Goal: Task Accomplishment & Management: Use online tool/utility

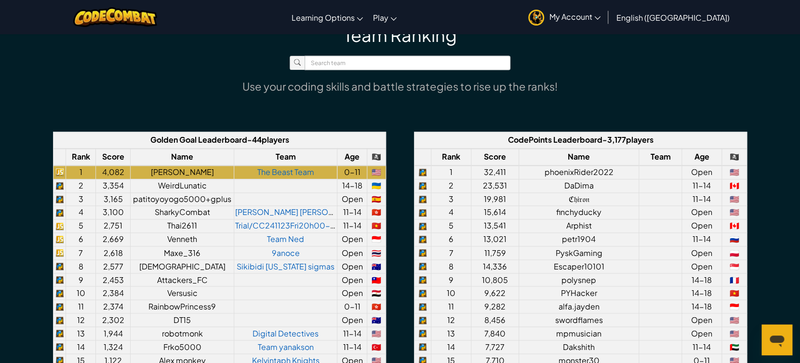
scroll to position [656, 0]
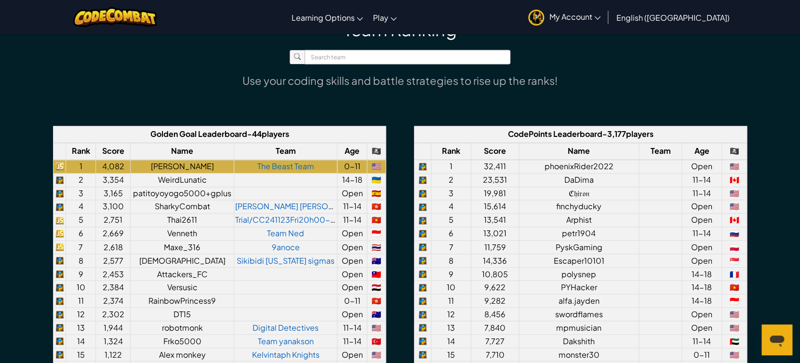
click at [798, 113] on div "Team Ranking Use your coding skills and battle strategies to rise up the ranks!…" at bounding box center [400, 262] width 800 height 527
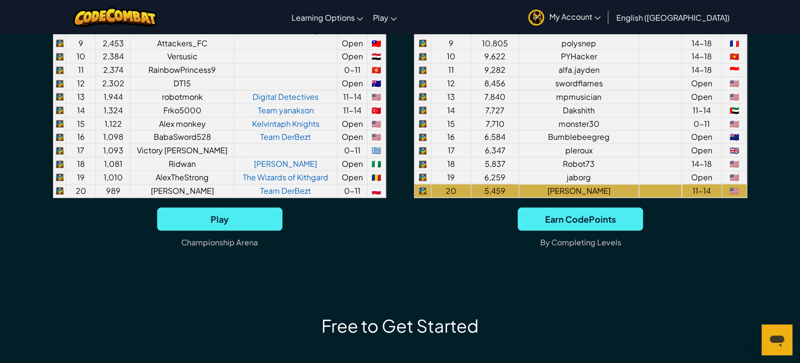
scroll to position [881, 0]
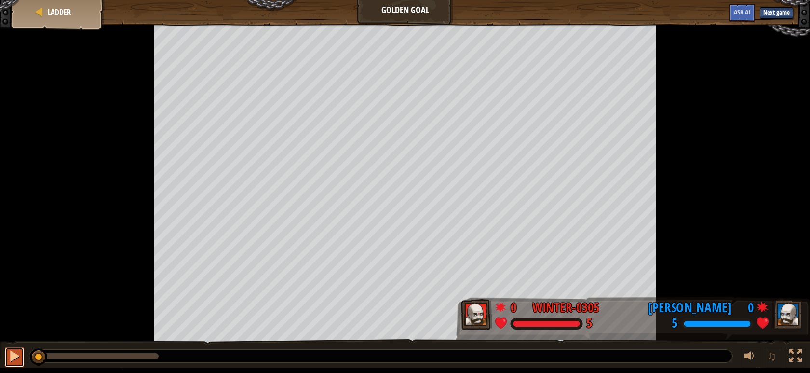
click at [11, 361] on div at bounding box center [14, 356] width 13 height 13
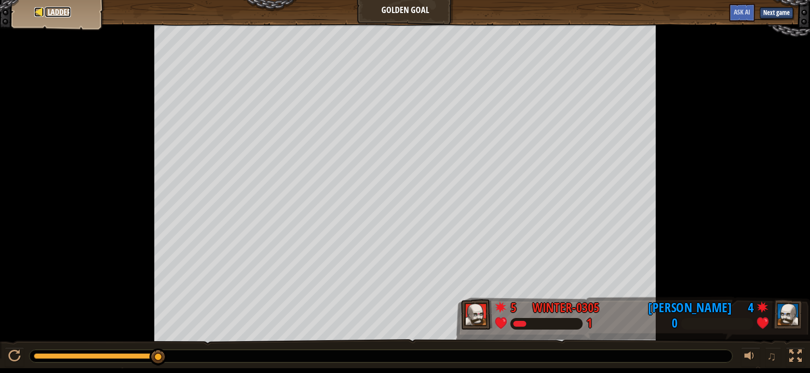
click at [62, 12] on span "Ladder" at bounding box center [59, 12] width 23 height 11
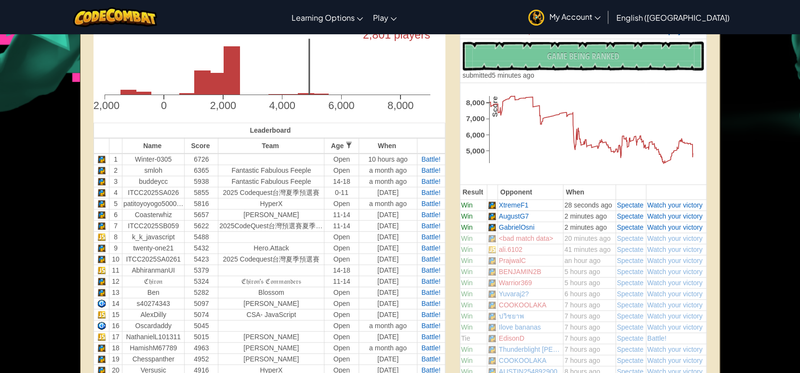
scroll to position [291, 0]
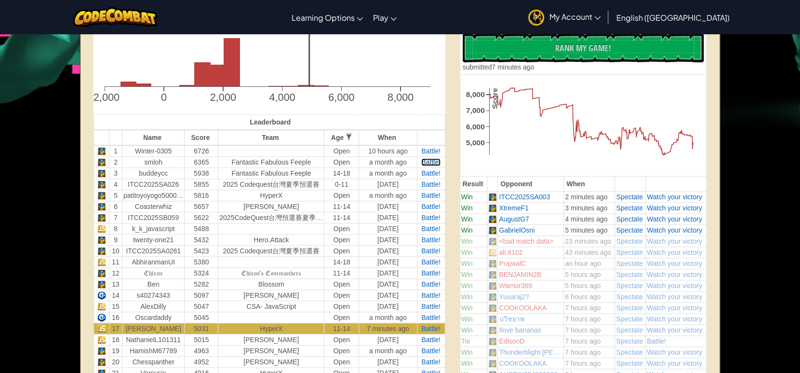
click at [438, 162] on span "Battle!" at bounding box center [430, 162] width 19 height 8
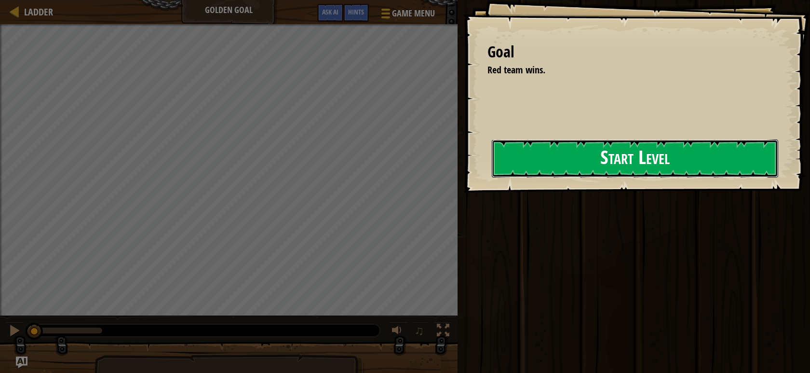
click at [590, 162] on button "Start Level" at bounding box center [635, 158] width 286 height 38
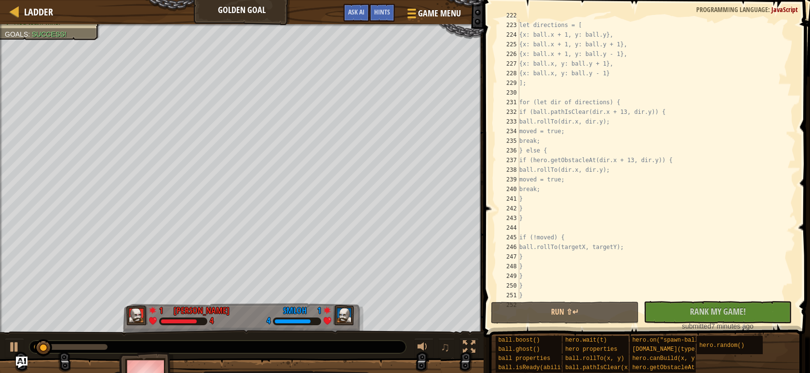
scroll to position [2893, 0]
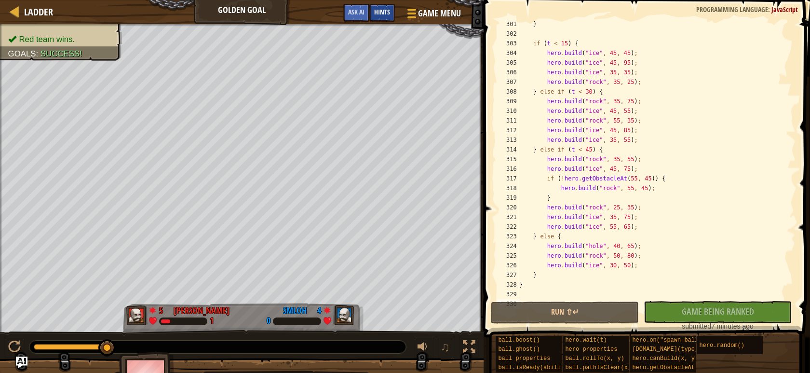
click at [374, 14] on span "Hints" at bounding box center [382, 11] width 16 height 9
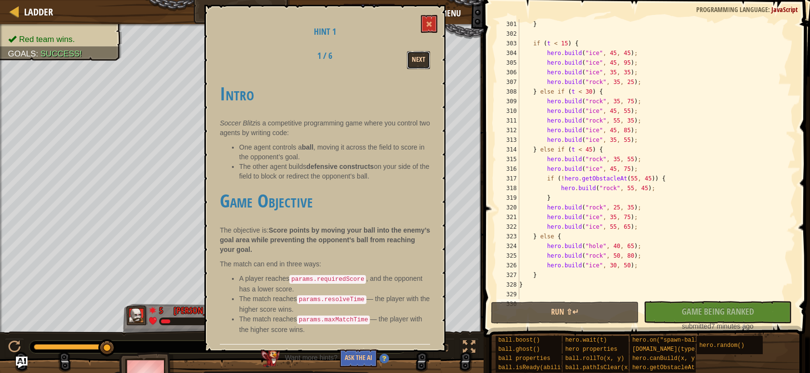
click at [415, 59] on button "Next" at bounding box center [418, 60] width 23 height 18
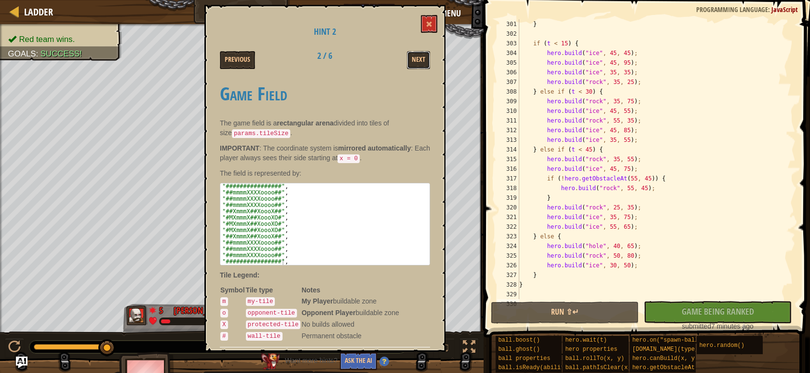
click at [415, 59] on button "Next" at bounding box center [418, 60] width 23 height 18
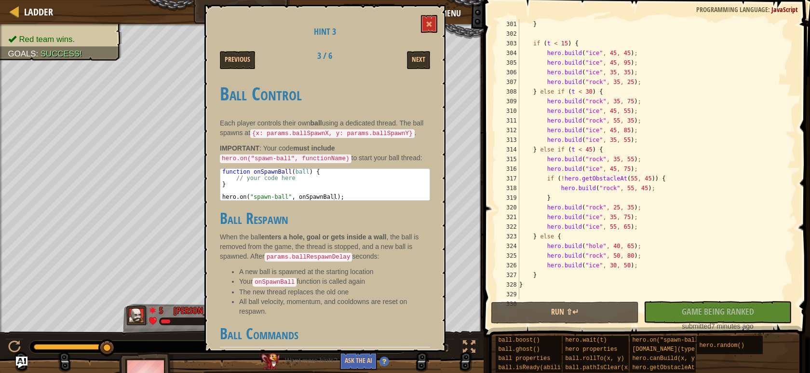
click at [415, 59] on button "Next" at bounding box center [418, 60] width 23 height 18
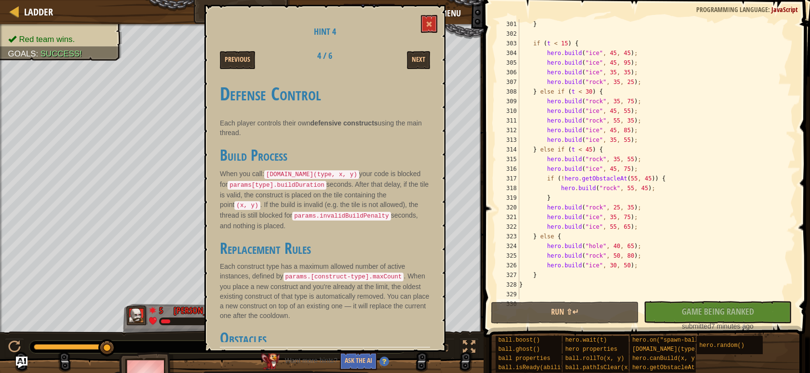
click at [415, 59] on button "Next" at bounding box center [418, 60] width 23 height 18
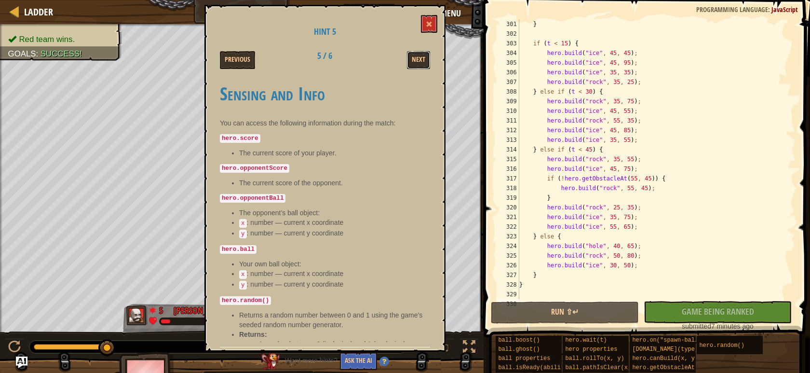
click at [415, 59] on button "Next" at bounding box center [418, 60] width 23 height 18
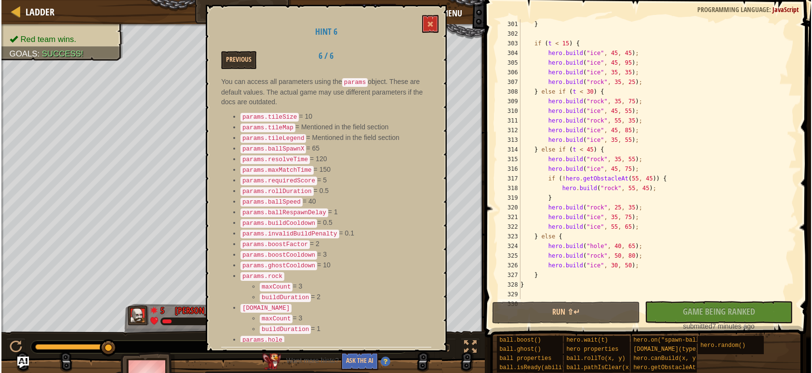
scroll to position [46, 0]
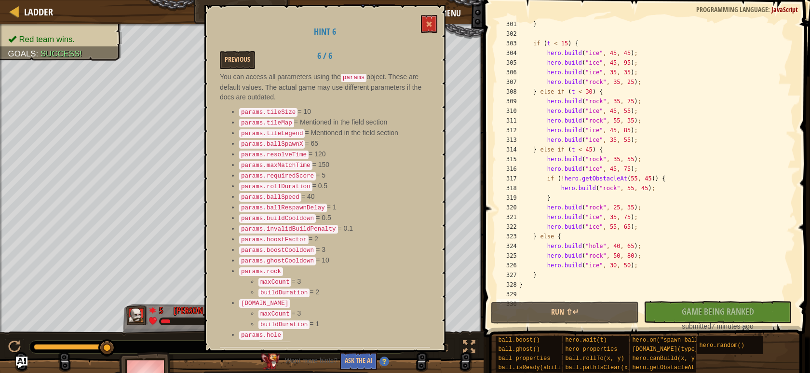
drag, startPoint x: 327, startPoint y: 243, endPoint x: 246, endPoint y: 245, distance: 81.0
click at [246, 255] on li "params.ghostCooldown = 10" at bounding box center [334, 260] width 191 height 11
drag, startPoint x: 240, startPoint y: 244, endPoint x: 363, endPoint y: 234, distance: 122.9
click at [363, 234] on ul "params.tileSize = 10 params.tileMap = Mentioned in the field section params.til…" at bounding box center [325, 234] width 210 height 255
drag, startPoint x: 328, startPoint y: 245, endPoint x: 306, endPoint y: 245, distance: 22.2
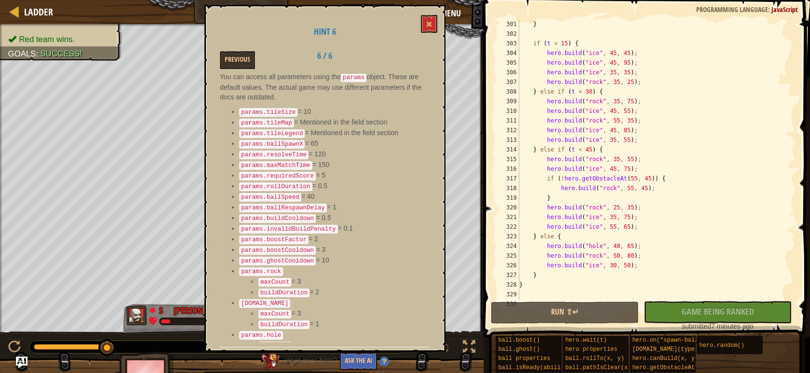
click at [306, 255] on li "params.ghostCooldown = 10" at bounding box center [334, 260] width 191 height 11
drag, startPoint x: 325, startPoint y: 233, endPoint x: -8, endPoint y: 237, distance: 333.2
click at [0, 0] on html "Ladder Golden Goal Game Menu Done Hints Ask AI 1 הההההההההההההההההההההההההההההה…" at bounding box center [405, 0] width 810 height 0
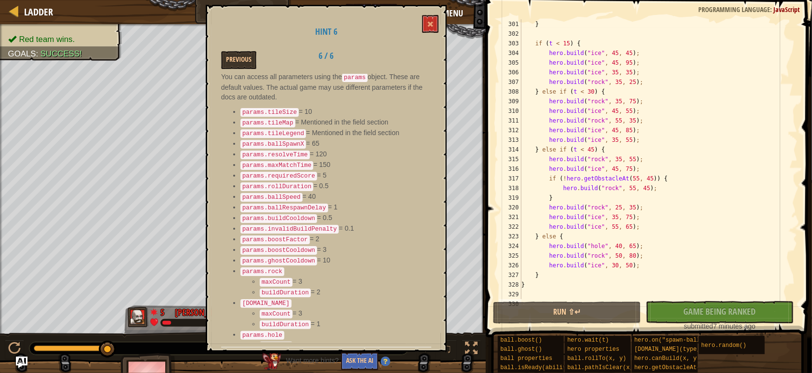
drag, startPoint x: 310, startPoint y: 205, endPoint x: 228, endPoint y: 210, distance: 82.6
click at [228, 210] on ul "params.tileSize = 10 params.tileMap = Mentioned in the field section params.til…" at bounding box center [326, 234] width 210 height 255
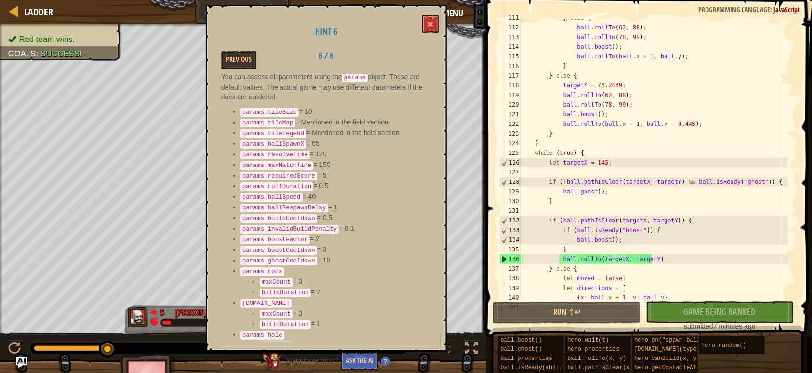
scroll to position [1067, 0]
type textarea "}"
click at [565, 199] on div "} else { ball . rollTo ( 62 , 88 ) ; ball . rollTo ( 78 , 99 ) ; ball . boost (…" at bounding box center [654, 162] width 269 height 299
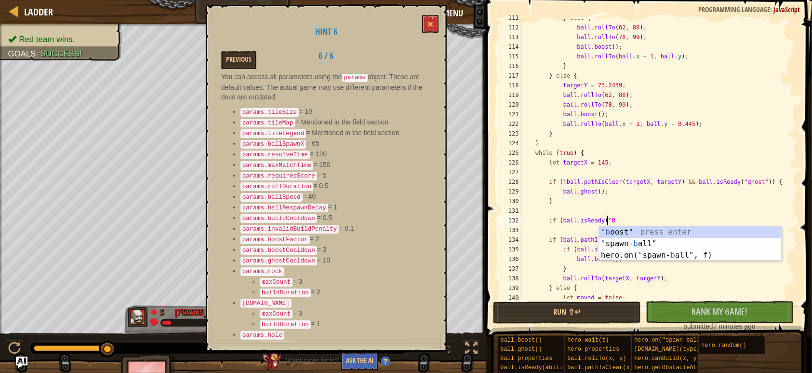
scroll to position [4, 7]
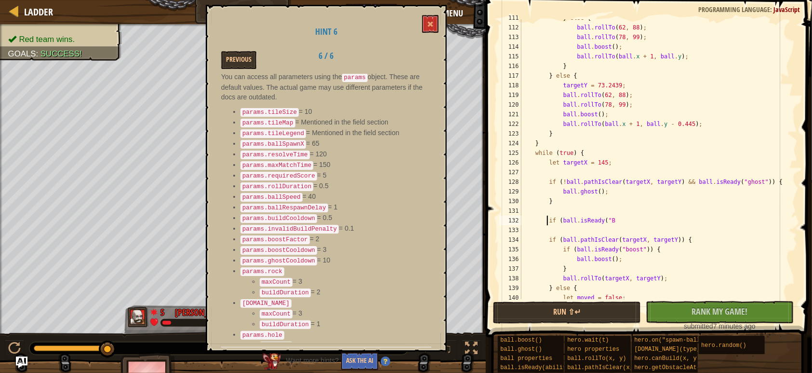
click at [649, 218] on div "} else { ball . rollTo ( 62 , 88 ) ; ball . rollTo ( 78 , 99 ) ; ball . boost (…" at bounding box center [654, 162] width 269 height 299
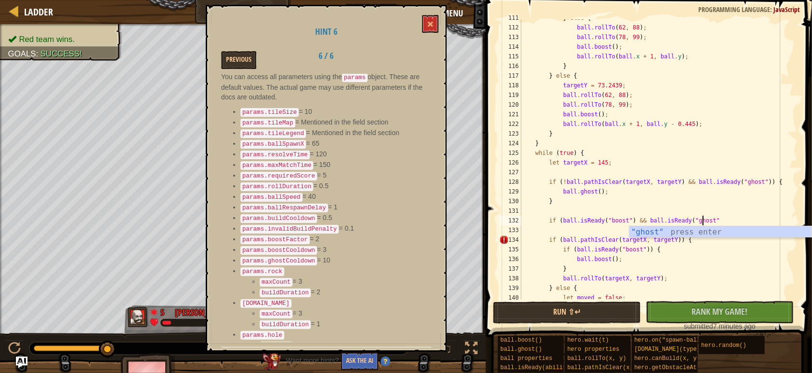
scroll to position [4, 15]
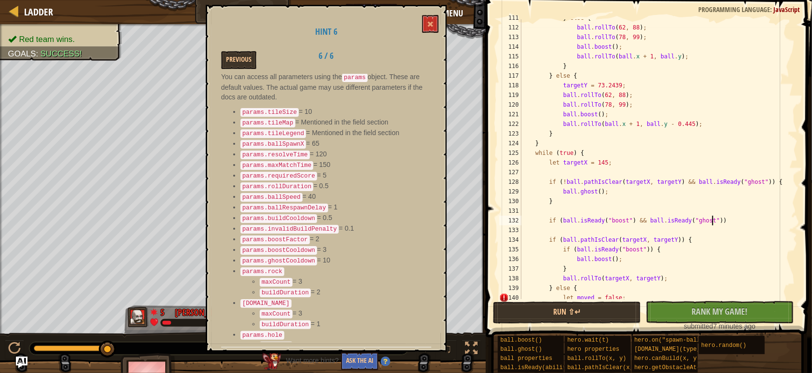
type textarea "if (ball.isReady("boost") && ball.isReady("ghost")) {"
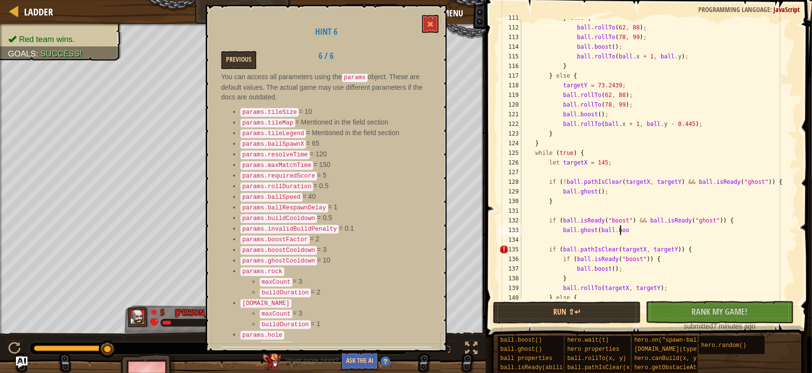
scroll to position [4, 8]
type textarea "ball.ghost()"
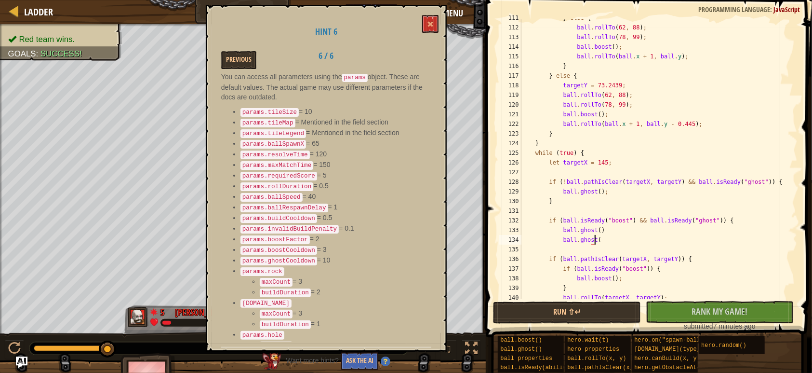
scroll to position [4, 6]
type textarea "ball.ghost();"
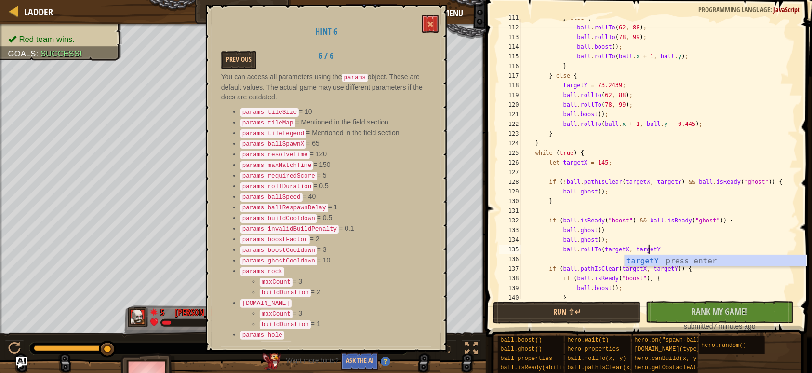
scroll to position [4, 10]
click at [621, 230] on div "} else { ball . rollTo ( 62 , 88 ) ; ball . rollTo ( 78 , 99 ) ; ball . boost (…" at bounding box center [654, 162] width 269 height 299
click at [656, 249] on div "} else { ball . rollTo ( 62 , 88 ) ; ball . rollTo ( 78 , 99 ) ; ball . boost (…" at bounding box center [654, 162] width 269 height 299
type textarea "ball.rollTo(targetX, targetY);"
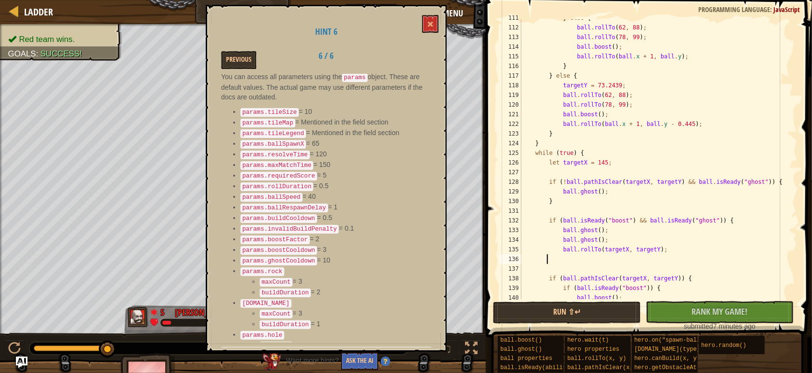
scroll to position [4, 2]
click at [583, 311] on button "Run ⇧↵" at bounding box center [567, 312] width 148 height 22
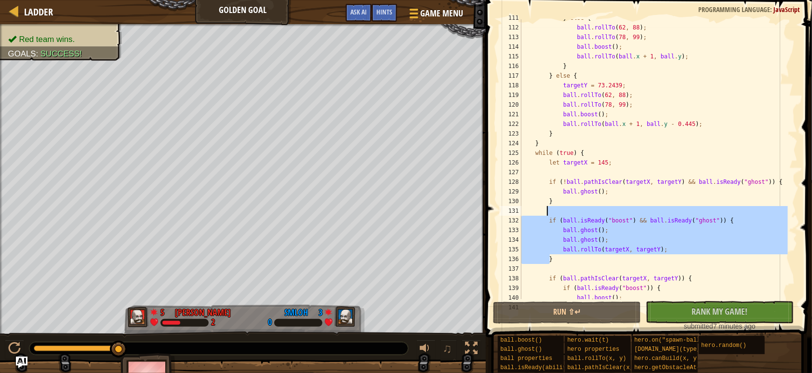
drag, startPoint x: 559, startPoint y: 257, endPoint x: 548, endPoint y: 209, distance: 48.5
click at [548, 209] on div "} else { ball . rollTo ( 62 , 88 ) ; ball . rollTo ( 78 , 99 ) ; ball . boost (…" at bounding box center [654, 162] width 269 height 299
type textarea "if (ball.isReady("boost") && ball.isReady("ghost")) {"
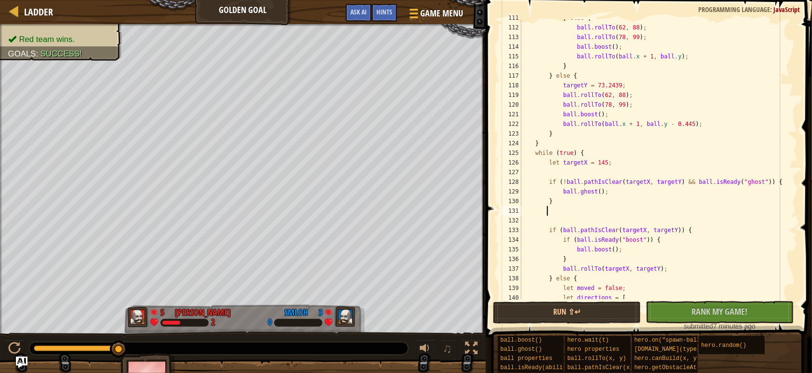
scroll to position [4, 1]
click at [594, 309] on button "Run ⇧↵" at bounding box center [567, 312] width 148 height 22
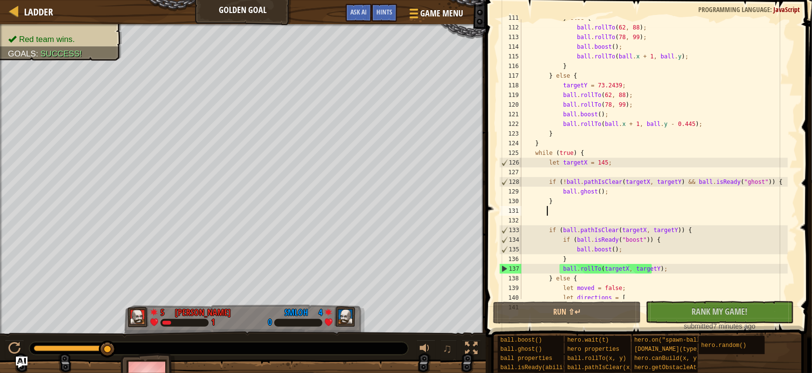
drag, startPoint x: 66, startPoint y: 345, endPoint x: 156, endPoint y: 353, distance: 91.0
click at [156, 353] on div "Red team wins. Goals : Success! 5 Luke Tabor 1 4 smloh 0 ♫ Okar" at bounding box center [406, 211] width 812 height 375
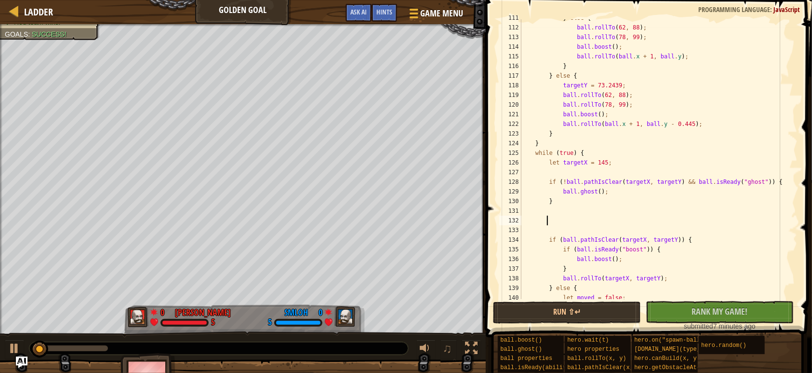
paste textarea "}"
type textarea "}"
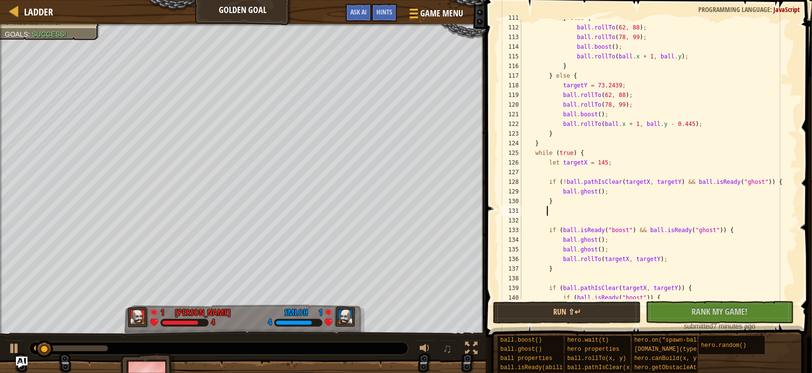
click at [567, 215] on div "} else { ball . rollTo ( 62 , 88 ) ; ball . rollTo ( 78 , 99 ) ; ball . boost (…" at bounding box center [654, 162] width 269 height 299
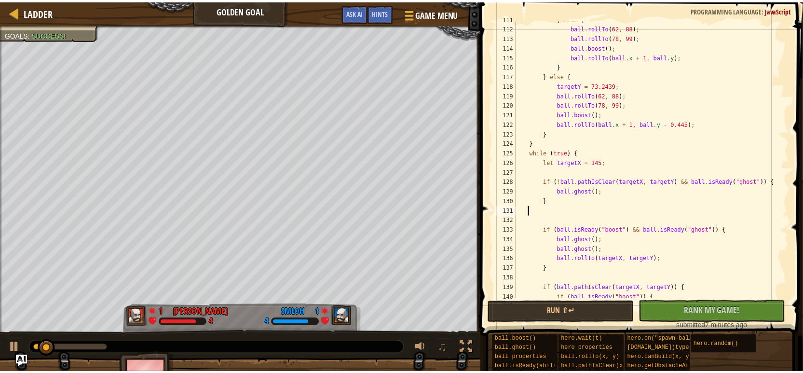
scroll to position [4, 0]
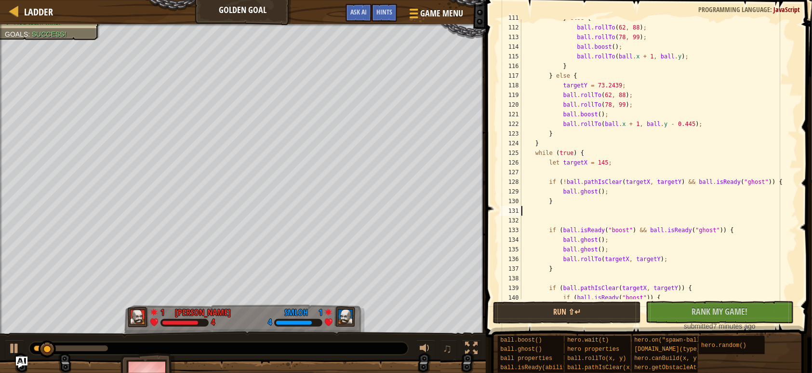
type textarea "}"
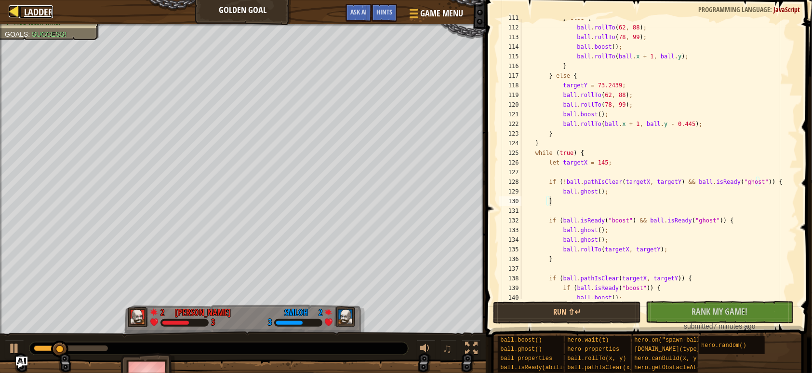
click at [19, 14] on div at bounding box center [15, 11] width 12 height 12
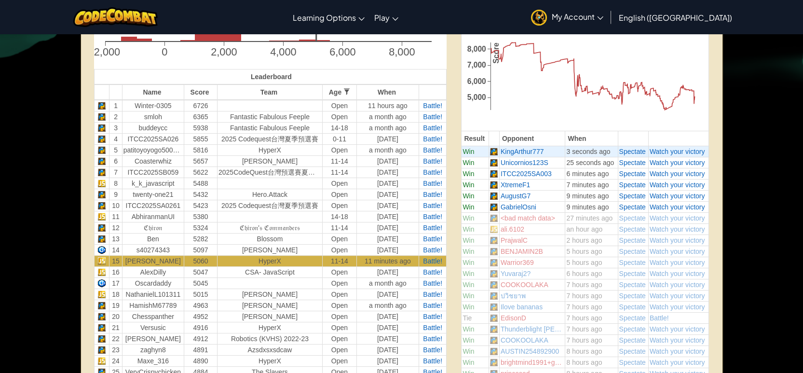
scroll to position [334, 0]
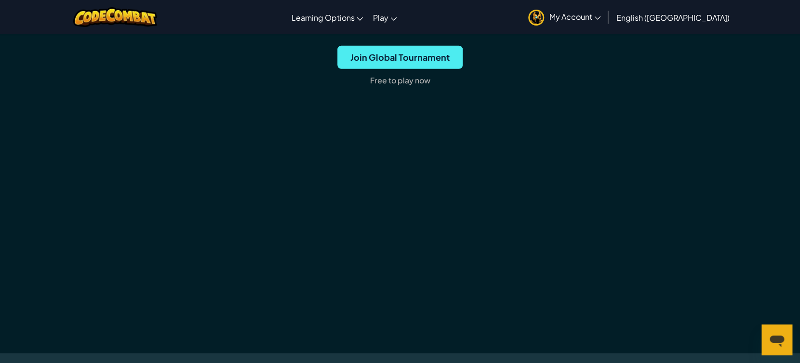
scroll to position [1320, 0]
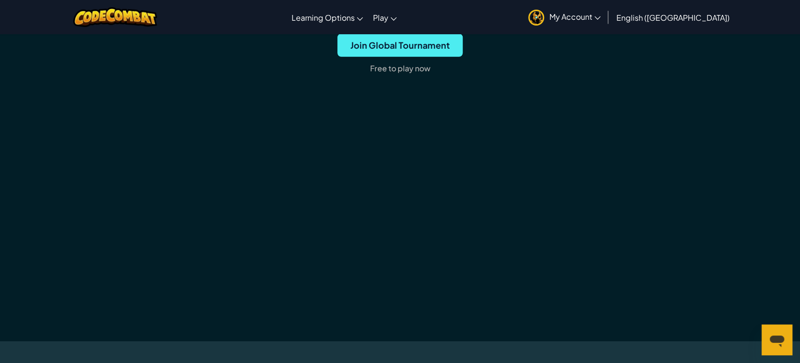
drag, startPoint x: 784, startPoint y: 121, endPoint x: 786, endPoint y: 101, distance: 19.9
click at [786, 101] on div "Free to Get Started Join global coding championships Earn codepoints in matches…" at bounding box center [400, 102] width 800 height 479
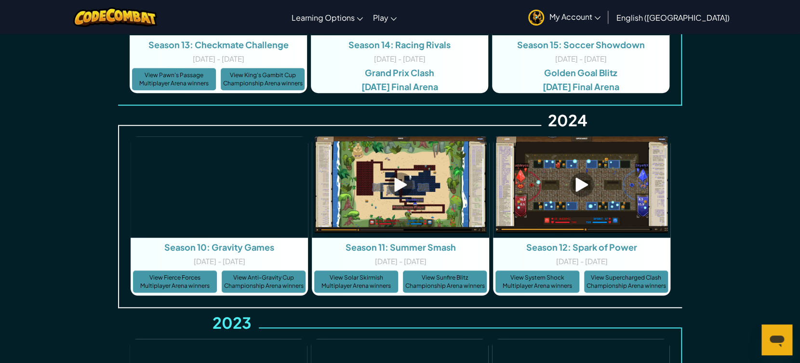
scroll to position [2106, 0]
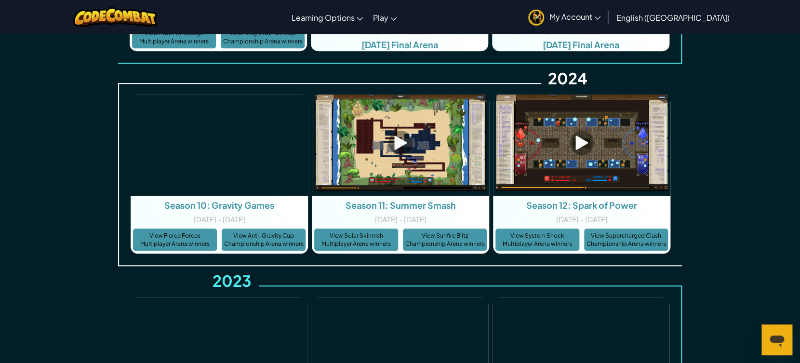
drag, startPoint x: 790, startPoint y: 186, endPoint x: 786, endPoint y: 176, distance: 9.8
click at [786, 176] on div "Season Arenas 2025 Season 13: Checkmate Challenge [DATE] - [DATE] View Pawn's P…" at bounding box center [400, 351] width 800 height 1121
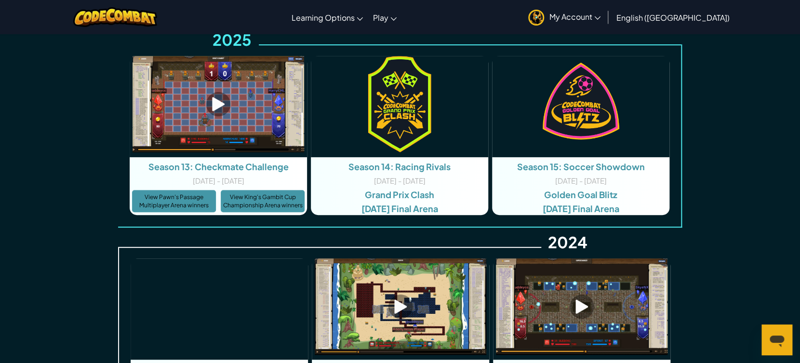
scroll to position [1899, 0]
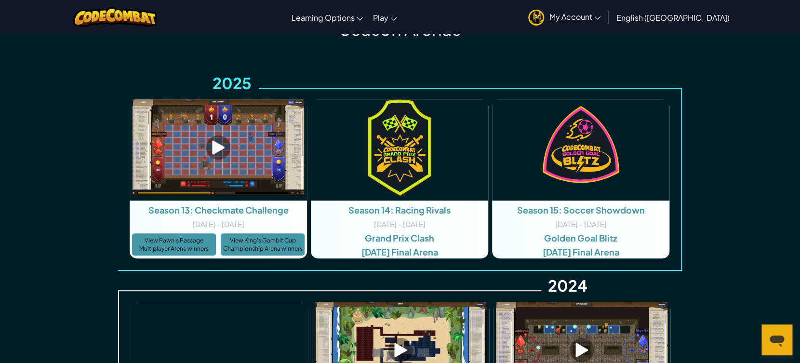
click at [405, 241] on span "Grand Prix Clash" at bounding box center [399, 237] width 69 height 11
click at [249, 239] on link "View King's Gambit Cup Championship Arena winners" at bounding box center [263, 244] width 84 height 22
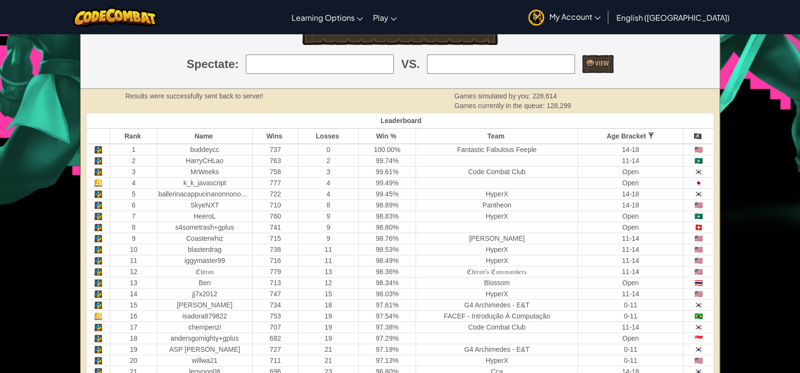
scroll to position [187, 0]
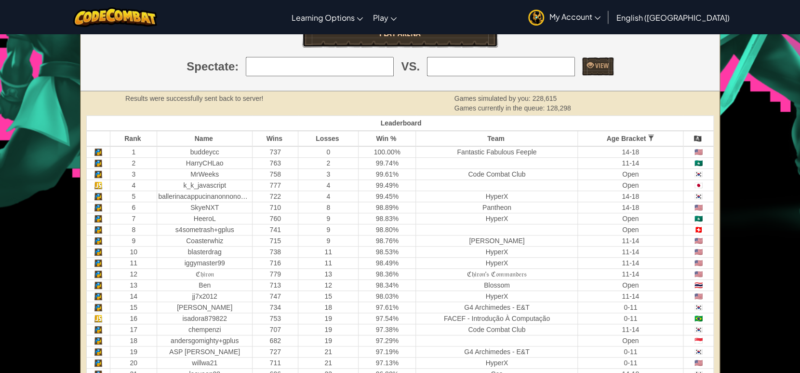
click at [383, 46] on link "Play Arena" at bounding box center [400, 32] width 196 height 29
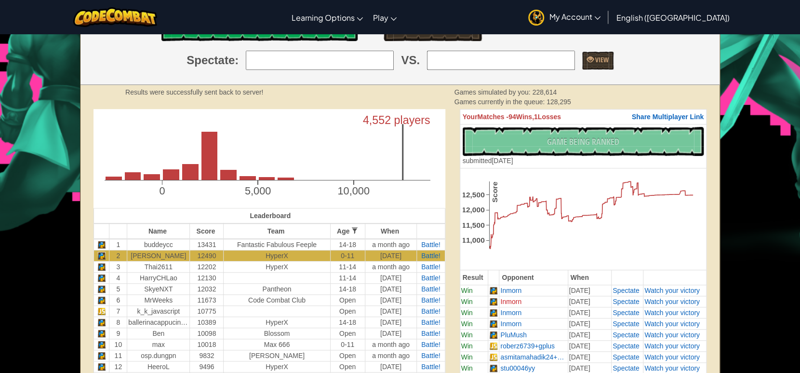
scroll to position [169, 0]
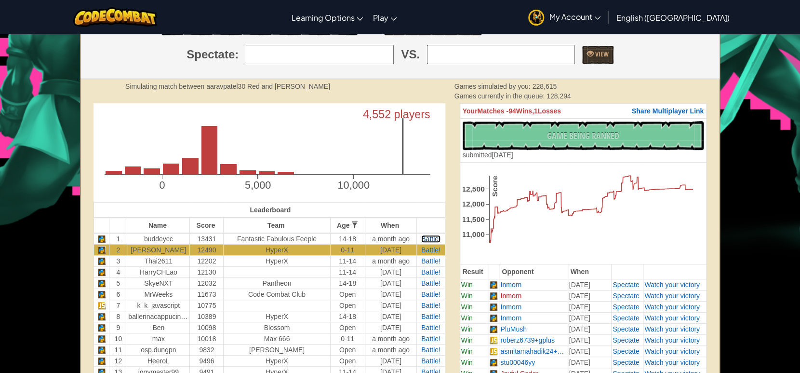
click at [440, 238] on span "Battle!" at bounding box center [430, 239] width 19 height 8
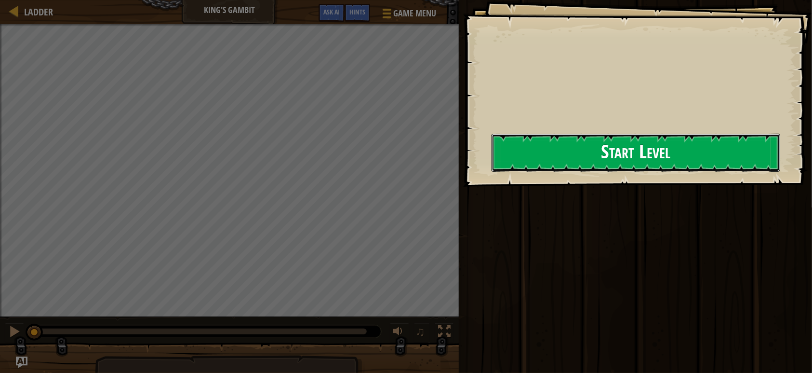
click at [542, 143] on button "Start Level" at bounding box center [636, 153] width 289 height 38
